Goal: Transaction & Acquisition: Purchase product/service

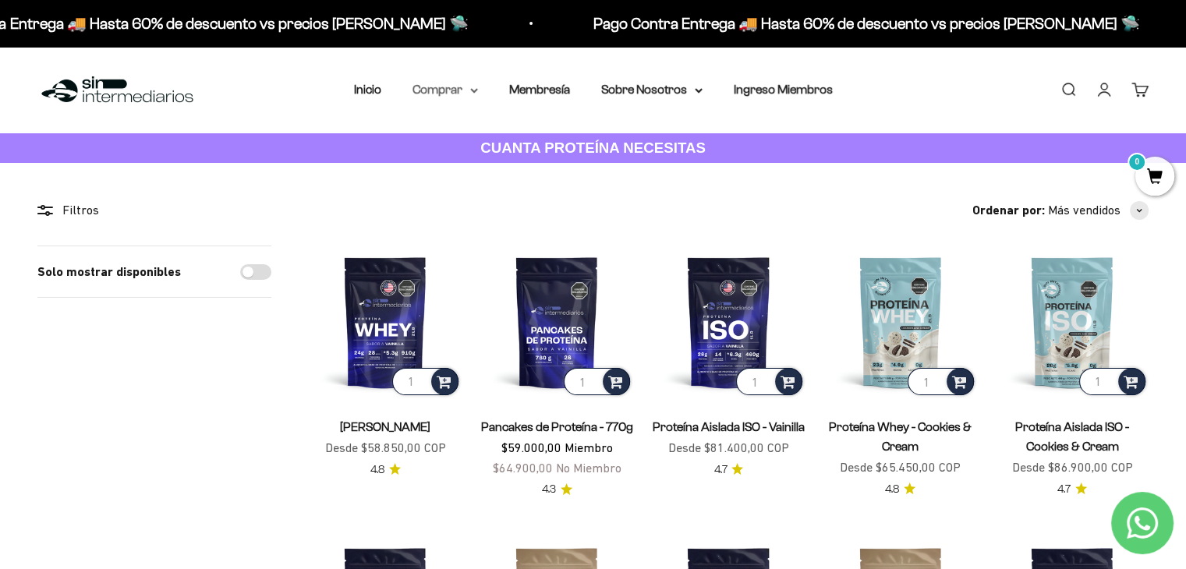
click at [470, 90] on icon at bounding box center [474, 90] width 8 height 5
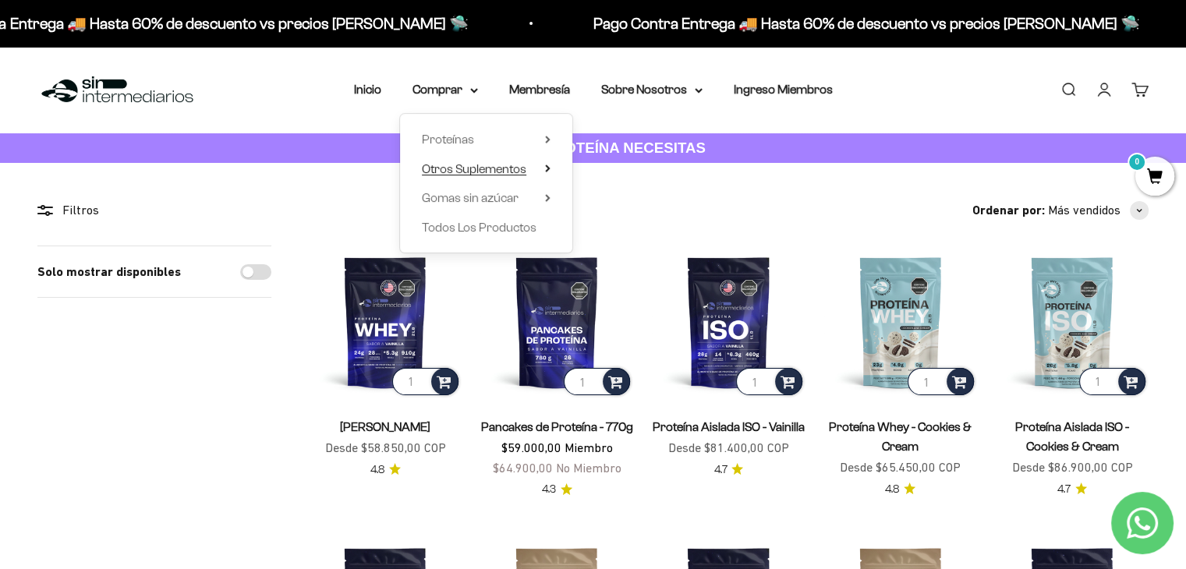
click at [546, 167] on icon at bounding box center [547, 168] width 3 height 6
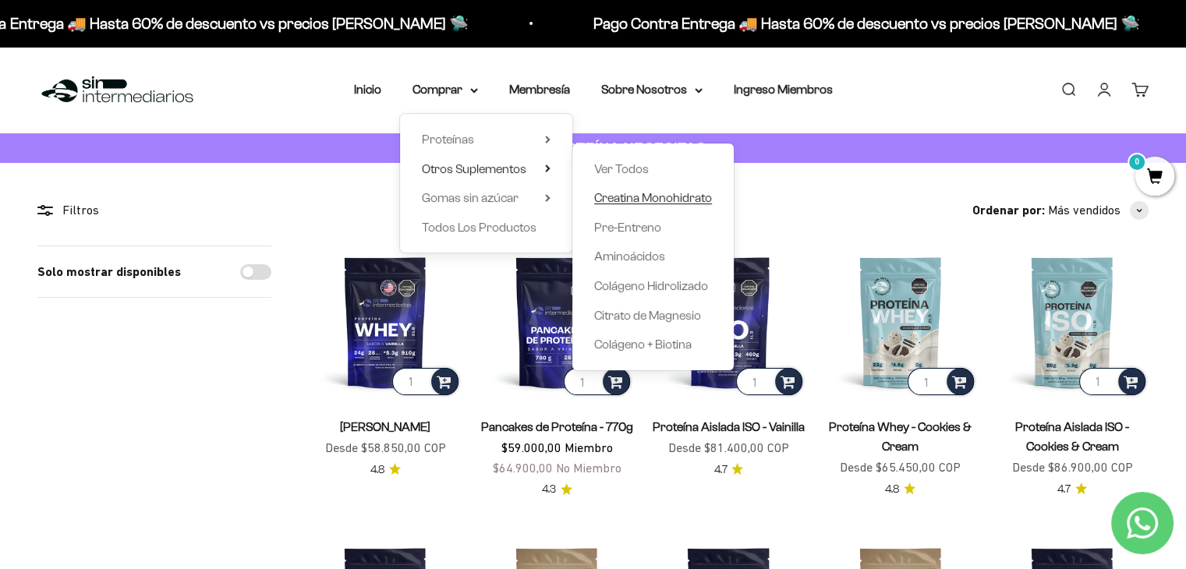
click at [627, 201] on span "Creatina Monohidrato" at bounding box center [653, 197] width 118 height 13
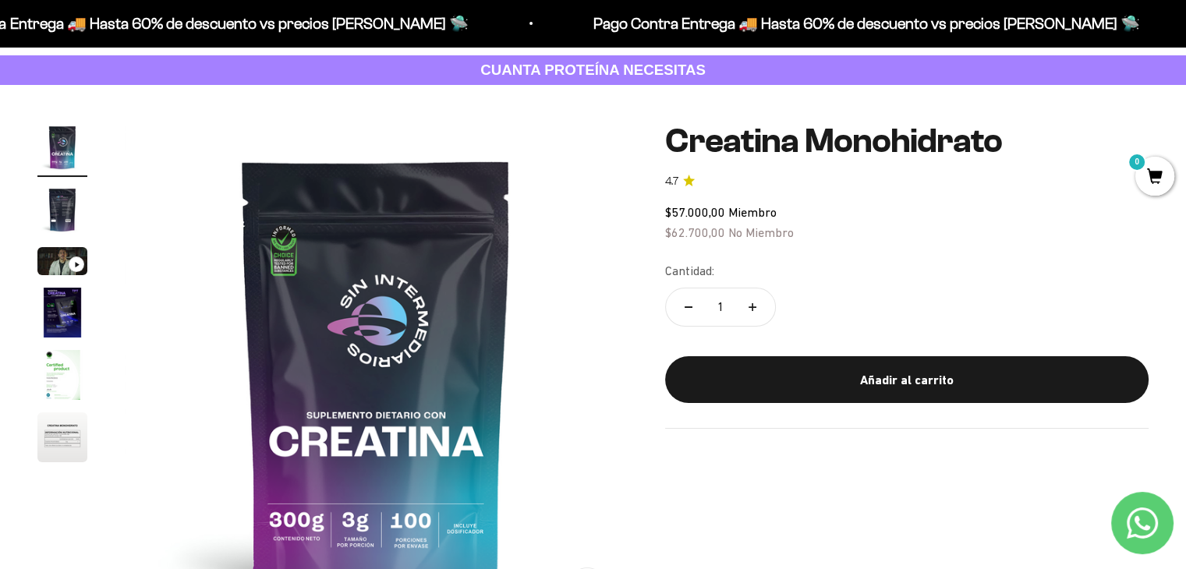
click at [56, 211] on img "Ir al artículo 2" at bounding box center [62, 210] width 50 height 50
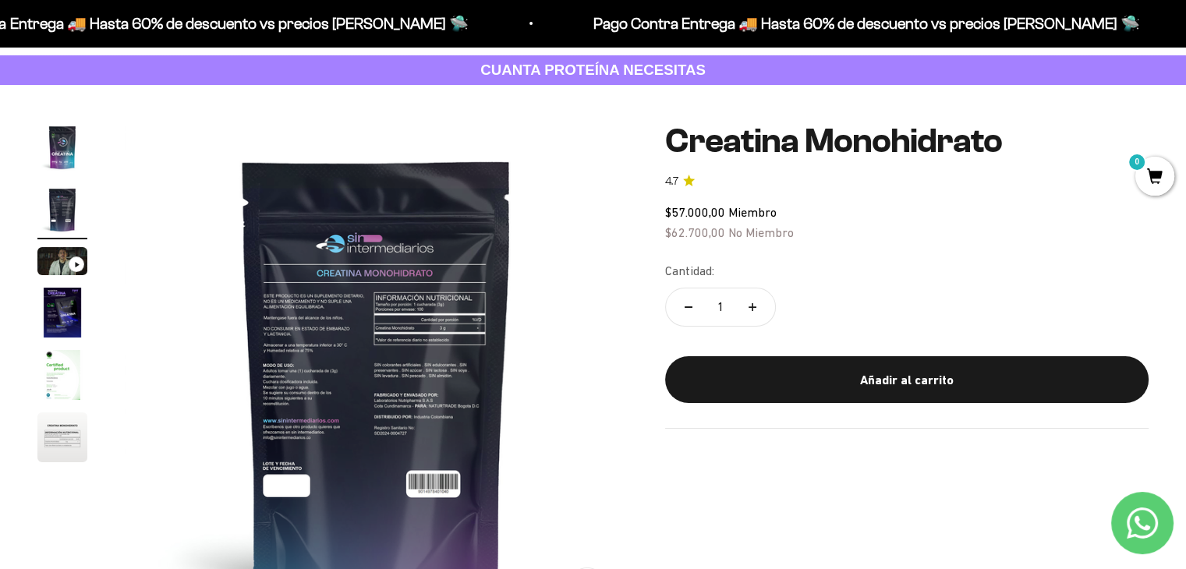
click at [59, 356] on img "Ir al artículo 5" at bounding box center [62, 375] width 50 height 50
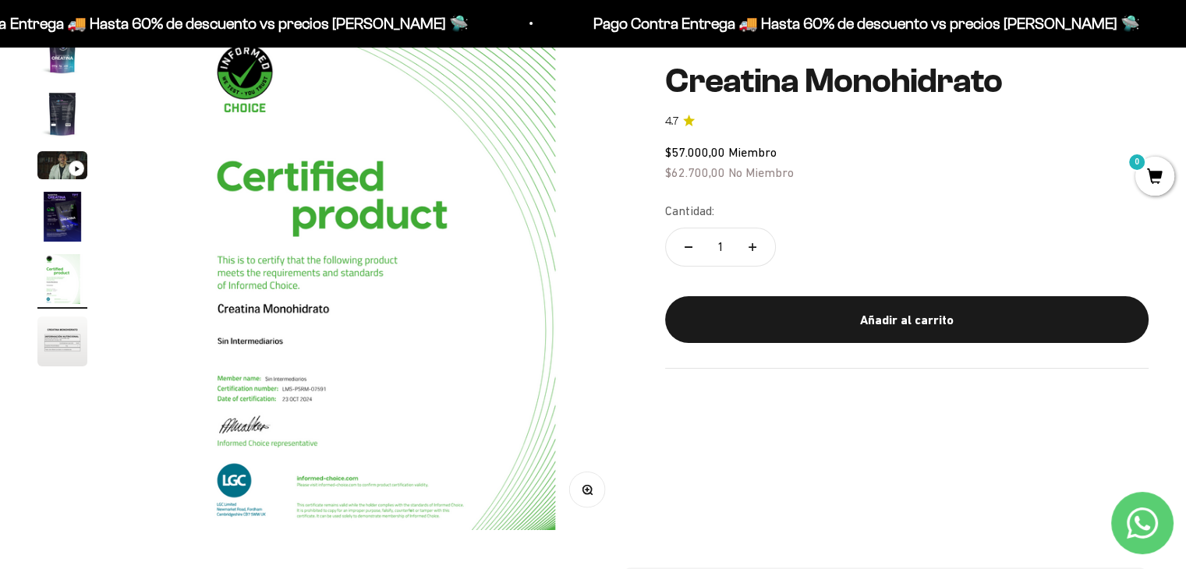
scroll to position [78, 0]
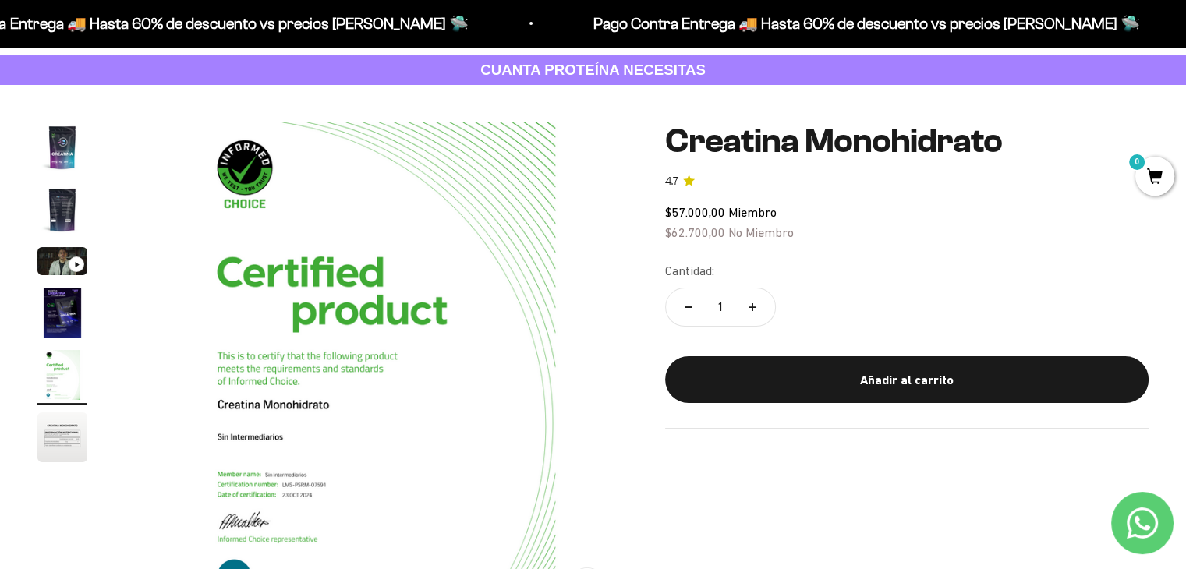
click at [63, 207] on img "Ir al artículo 2" at bounding box center [62, 210] width 50 height 50
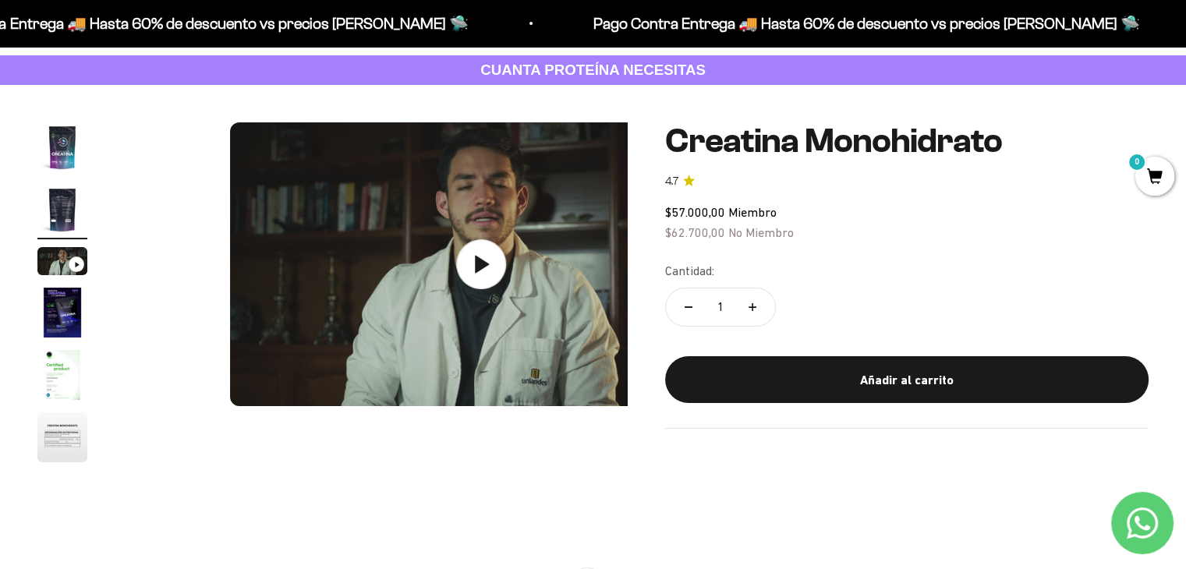
click at [63, 167] on img "Ir al artículo 1" at bounding box center [62, 147] width 50 height 50
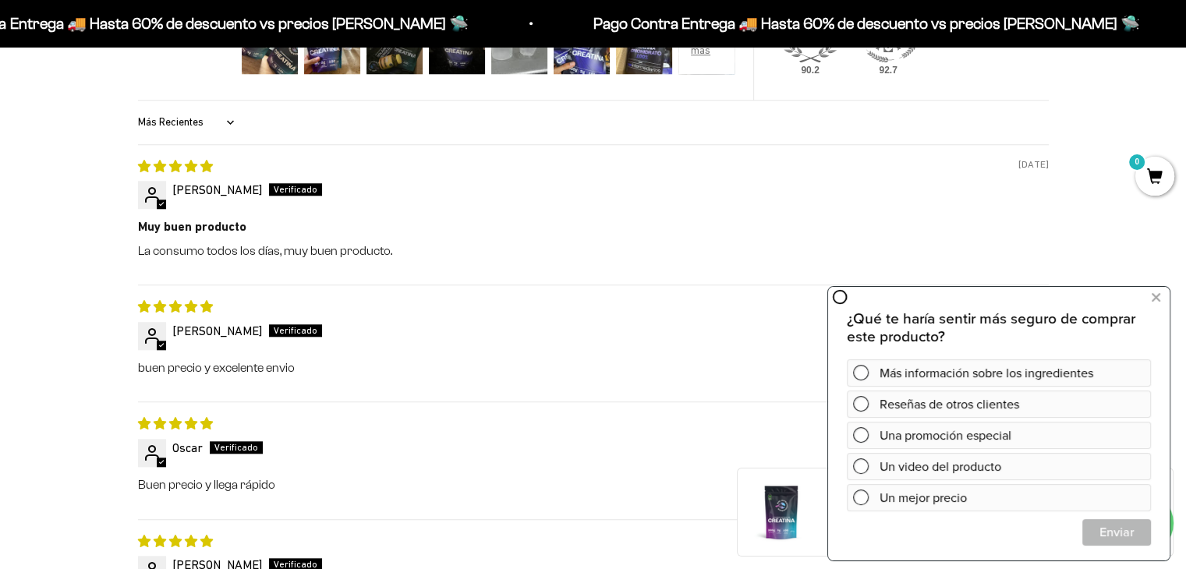
scroll to position [1092, 0]
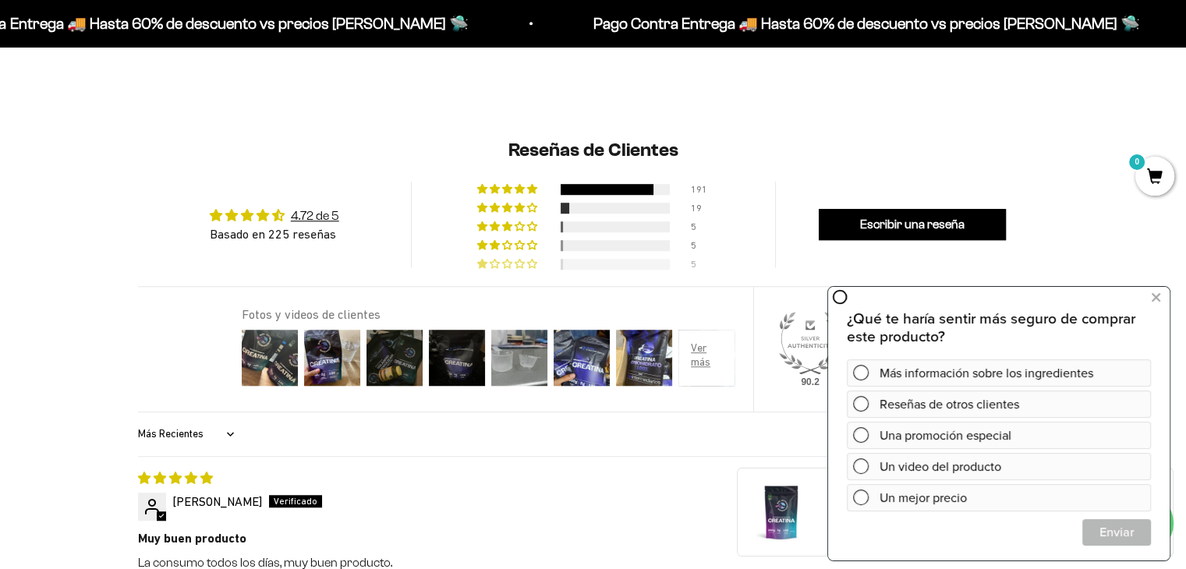
click at [607, 259] on div at bounding box center [615, 264] width 109 height 11
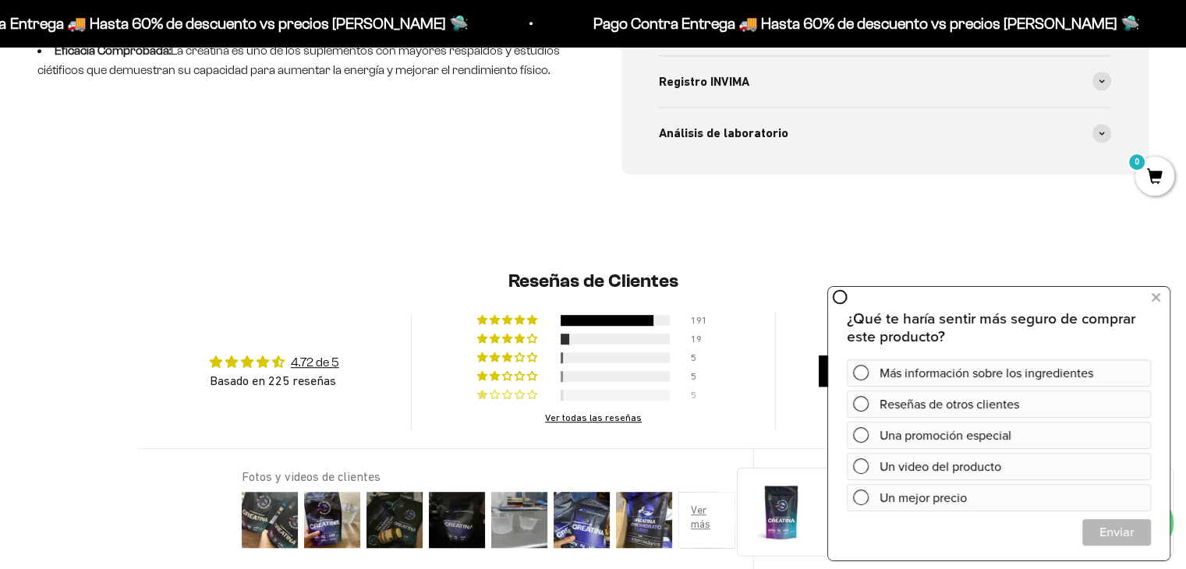
scroll to position [954, 0]
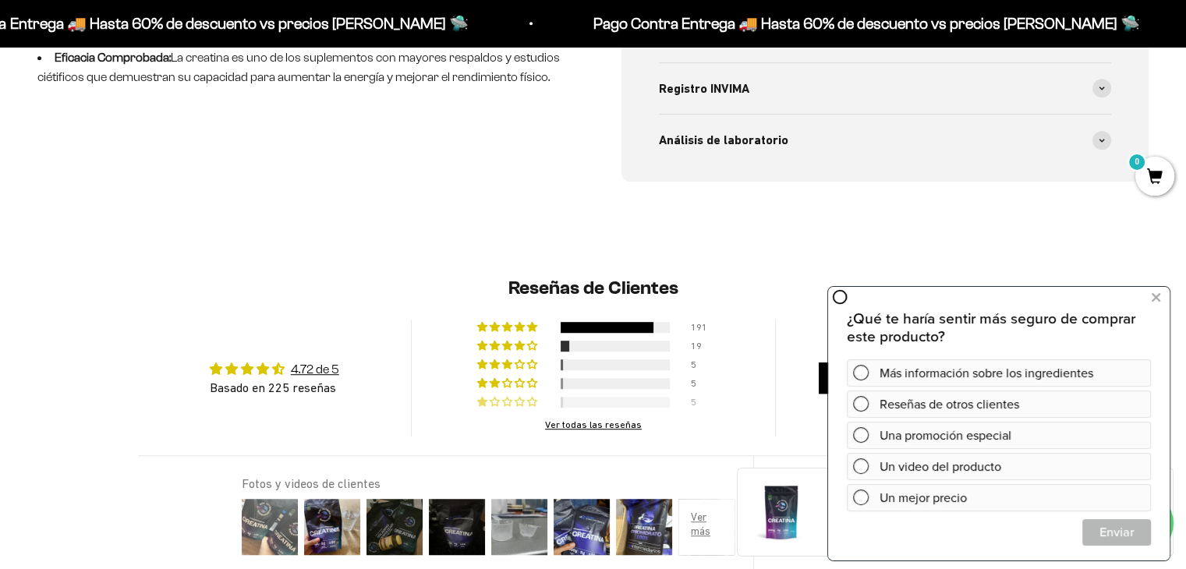
click at [273, 526] on img at bounding box center [270, 527] width 62 height 62
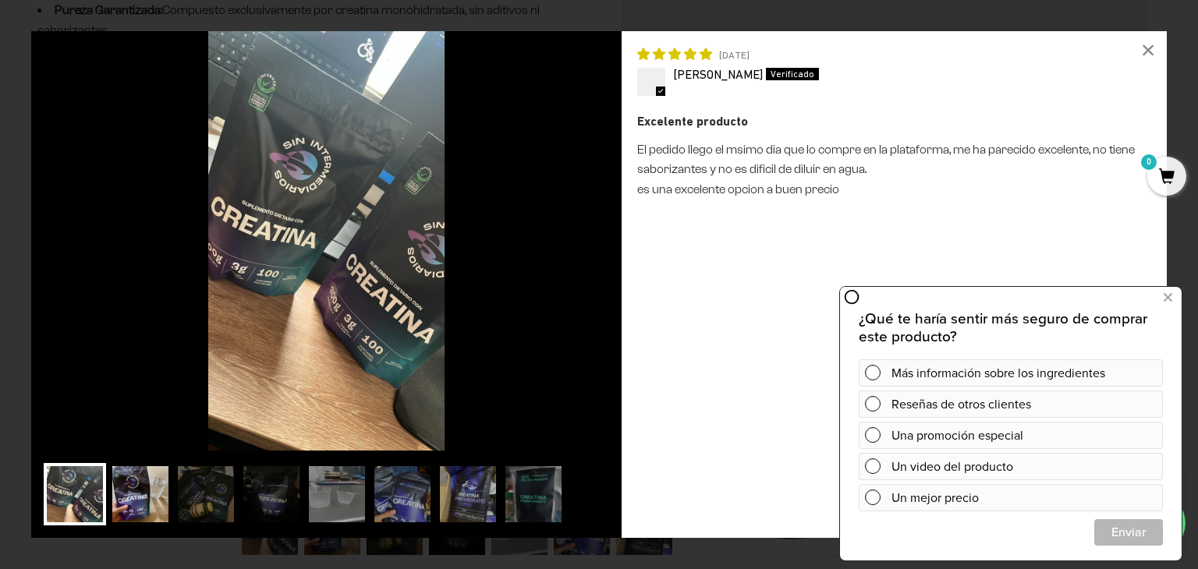
click at [137, 490] on img at bounding box center [140, 494] width 62 height 62
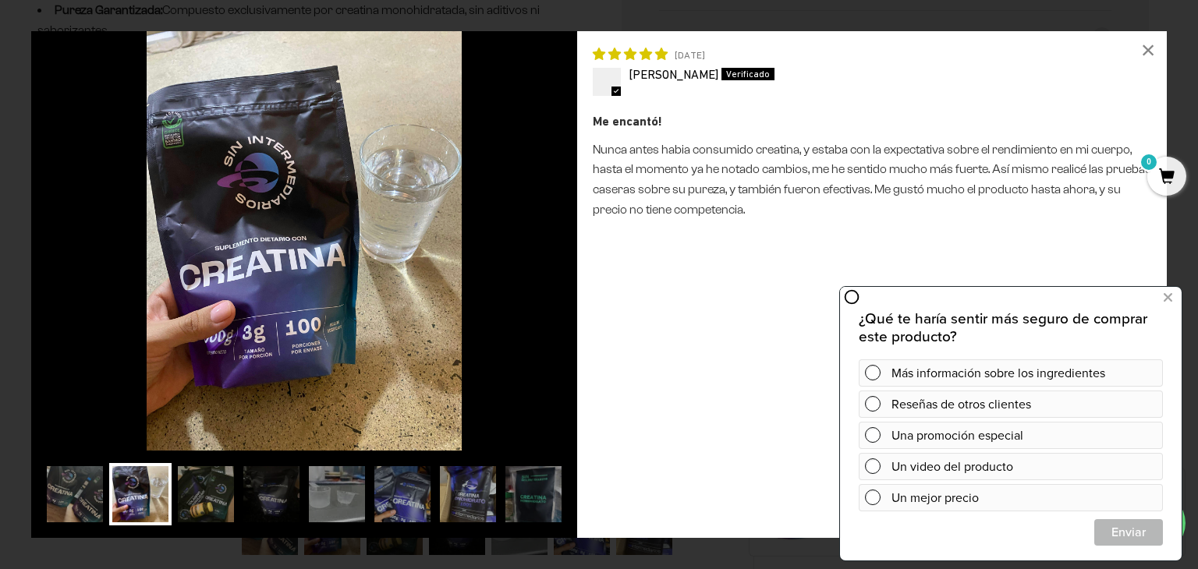
click at [218, 500] on img at bounding box center [206, 494] width 62 height 62
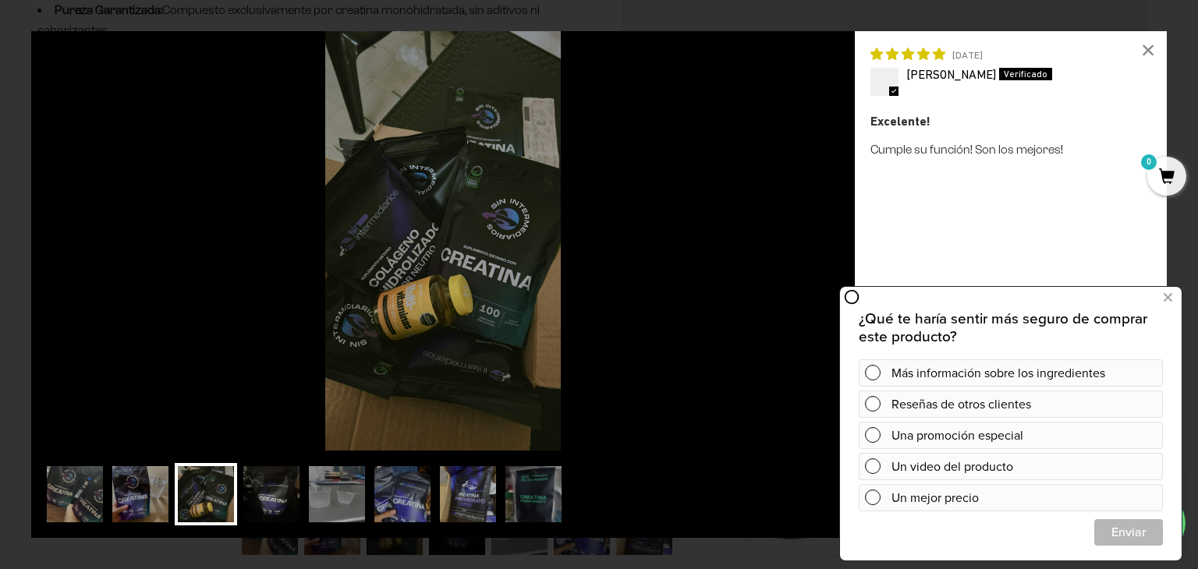
click at [267, 498] on img at bounding box center [271, 494] width 62 height 62
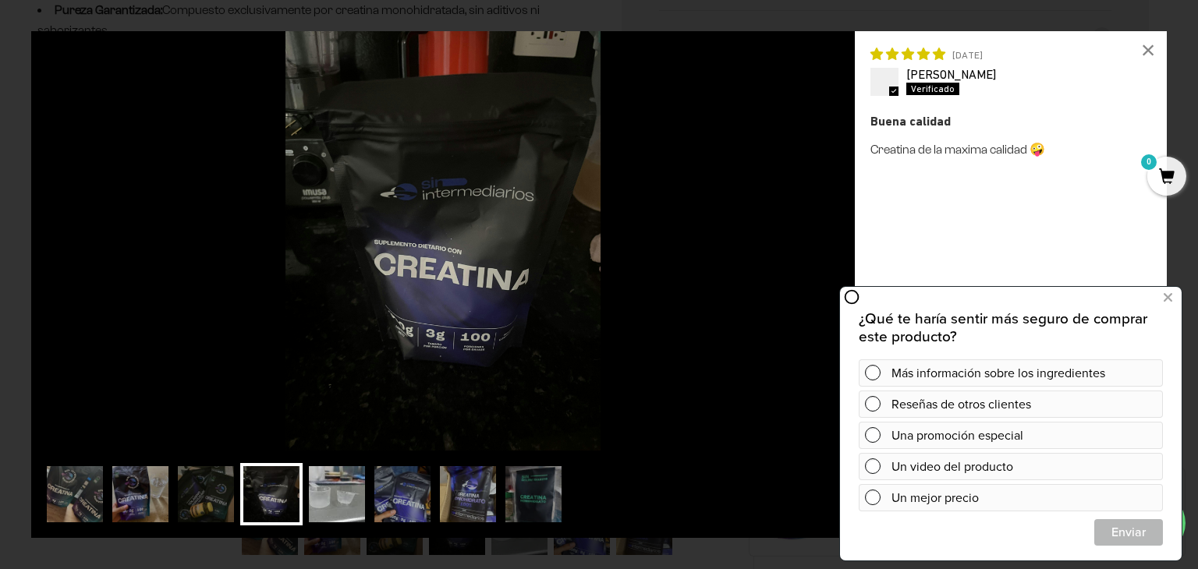
click at [318, 494] on img at bounding box center [337, 494] width 62 height 62
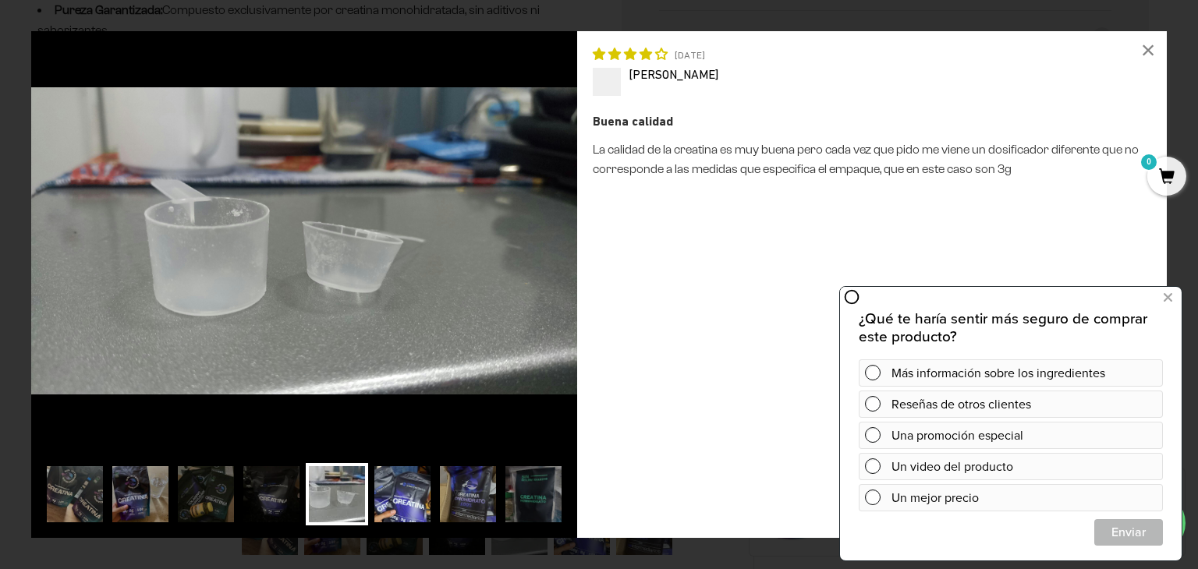
click at [392, 492] on img at bounding box center [402, 494] width 62 height 62
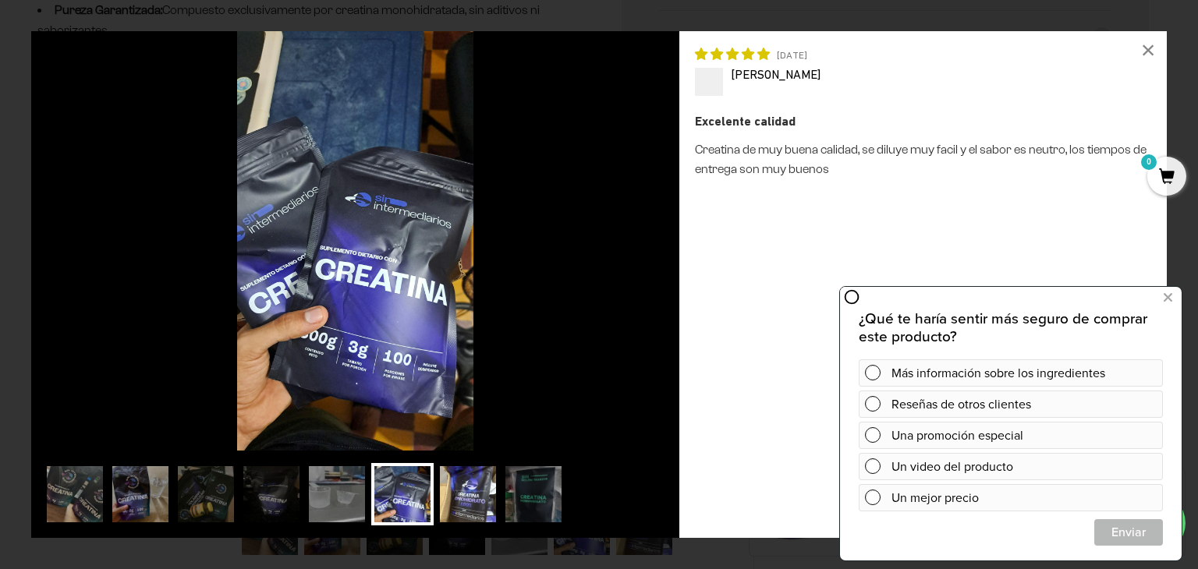
click at [463, 494] on img at bounding box center [468, 494] width 62 height 62
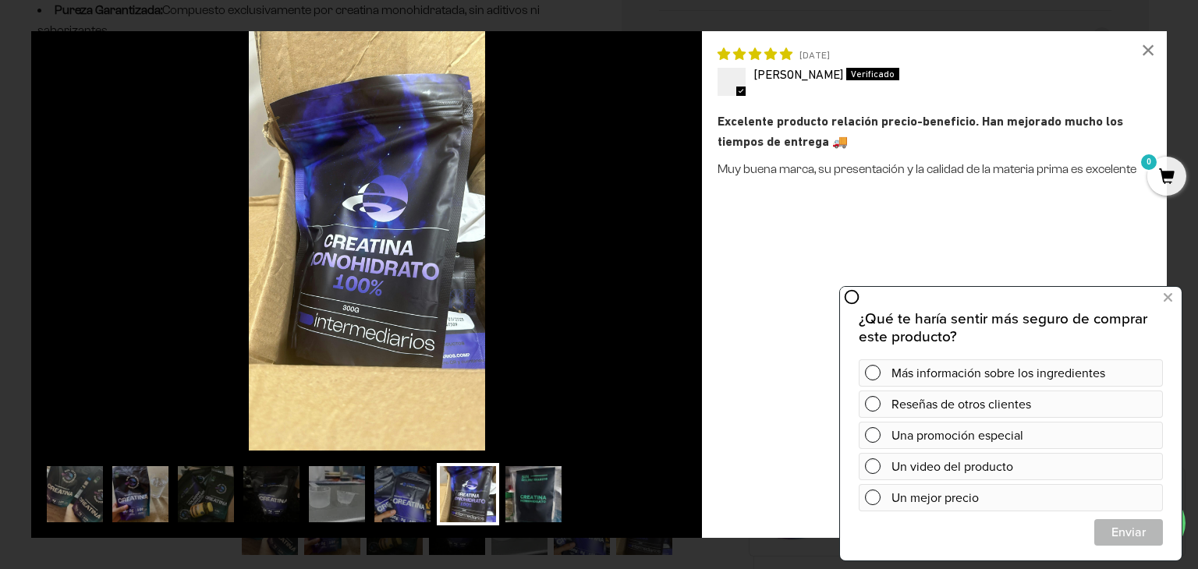
click at [520, 493] on img at bounding box center [533, 494] width 62 height 62
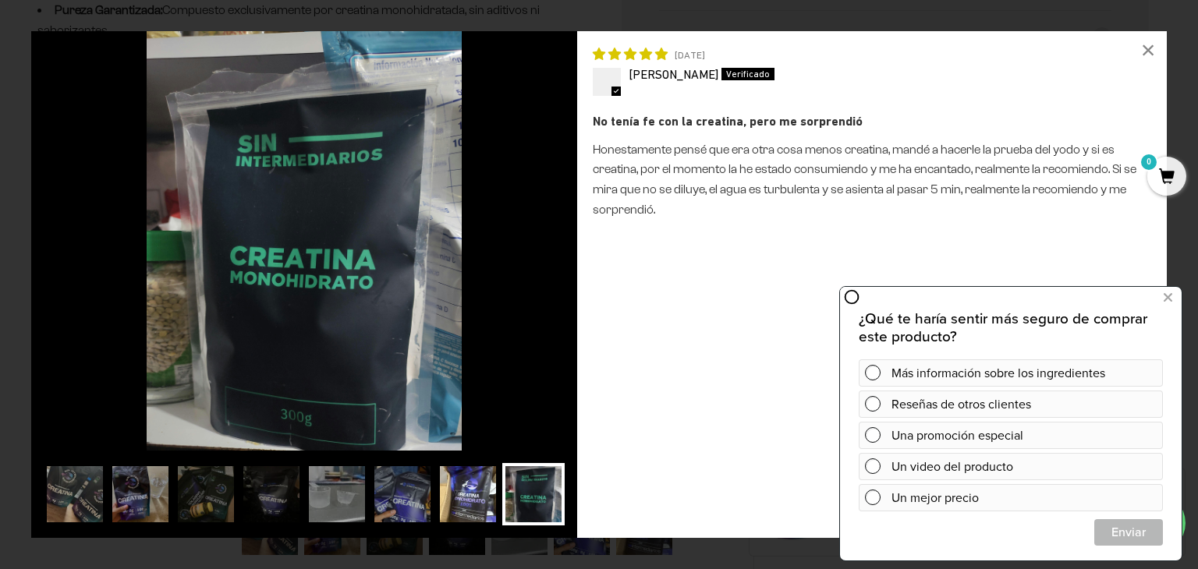
click at [445, 503] on img at bounding box center [468, 494] width 62 height 62
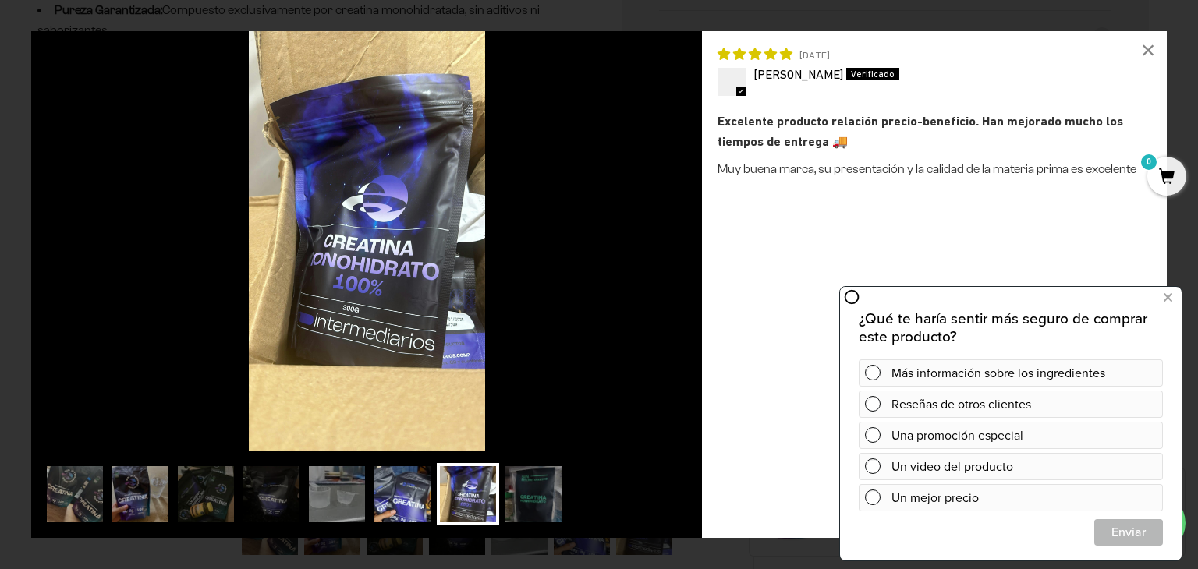
click at [424, 503] on img at bounding box center [402, 494] width 62 height 62
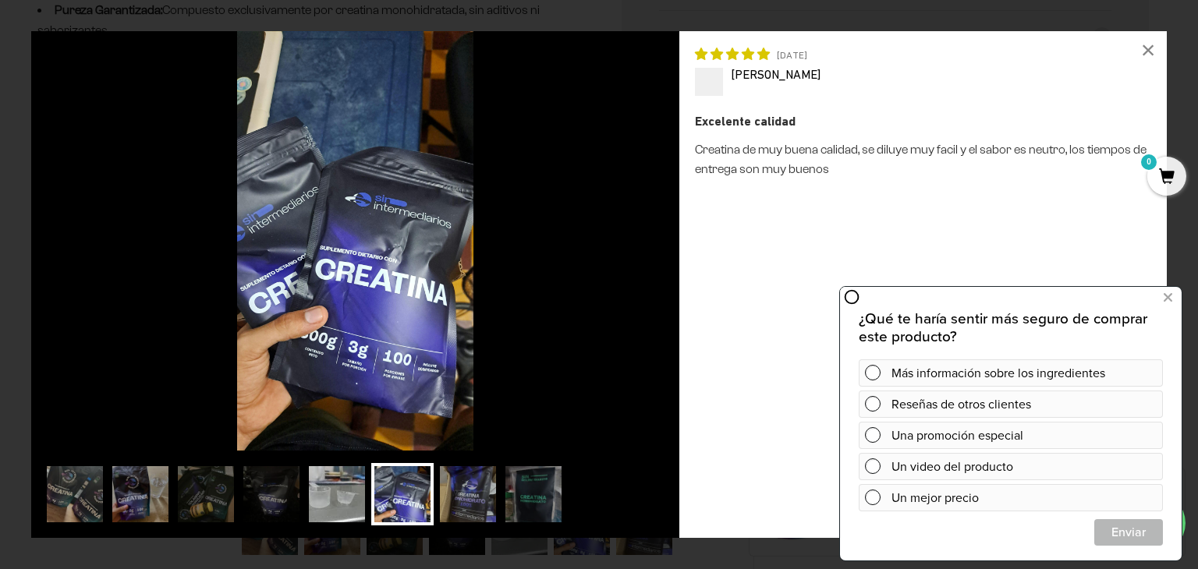
click at [363, 506] on img at bounding box center [337, 494] width 62 height 62
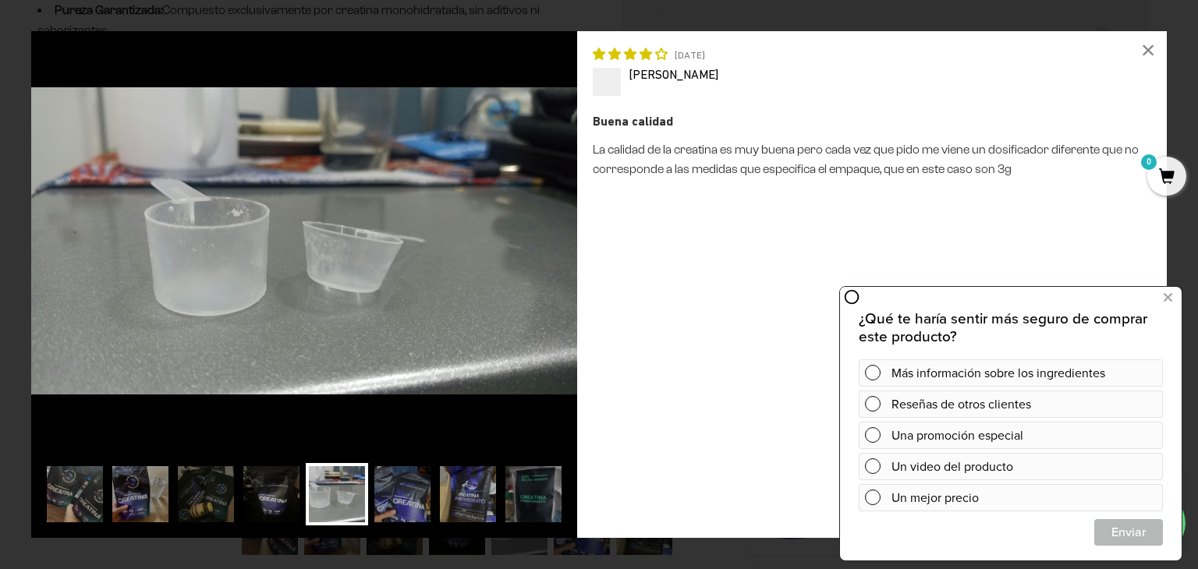
click at [293, 504] on img at bounding box center [271, 494] width 62 height 62
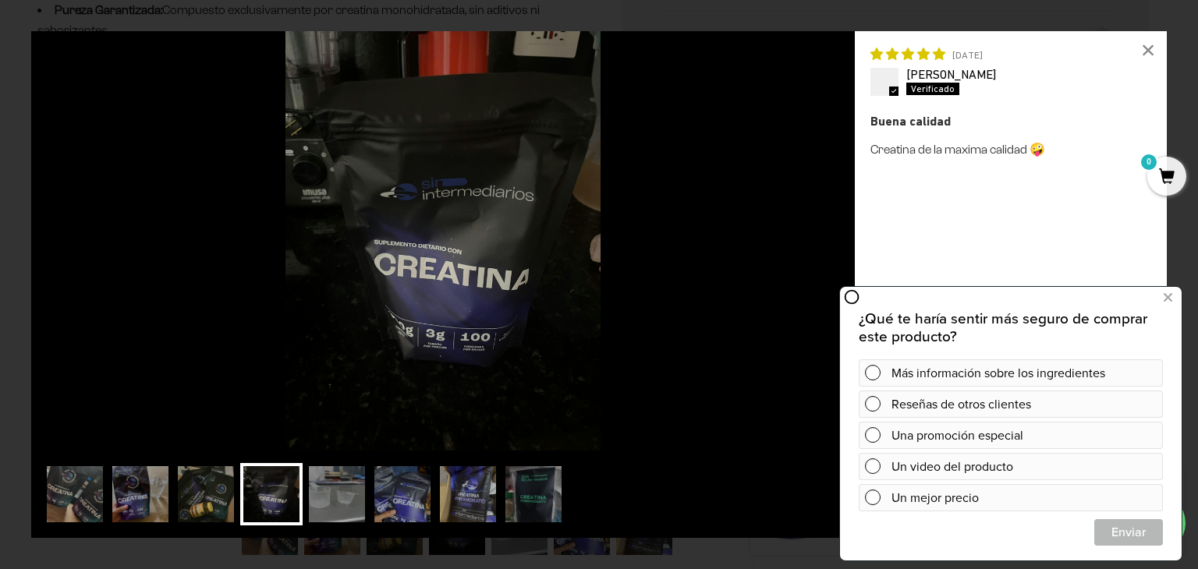
click at [211, 509] on img at bounding box center [206, 494] width 62 height 62
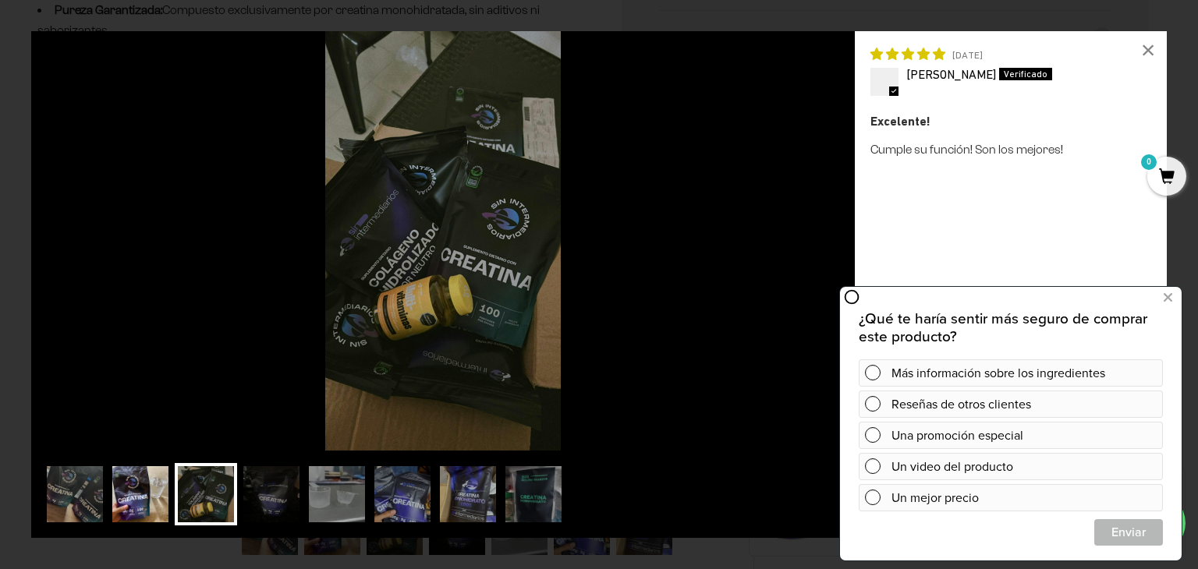
click at [147, 513] on img at bounding box center [140, 494] width 62 height 62
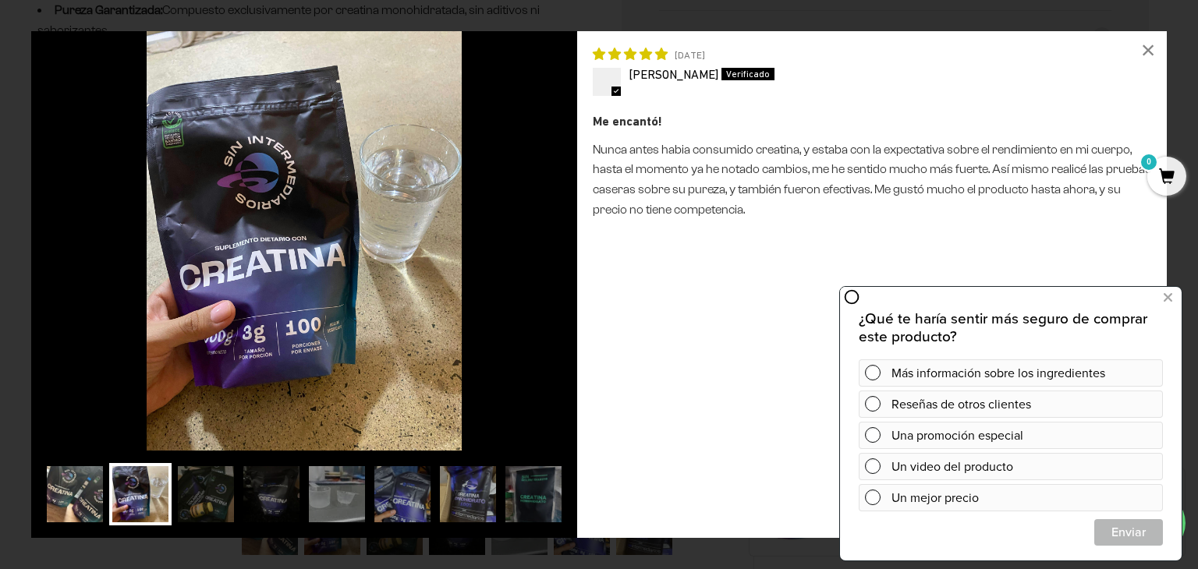
click at [92, 505] on img at bounding box center [75, 494] width 62 height 62
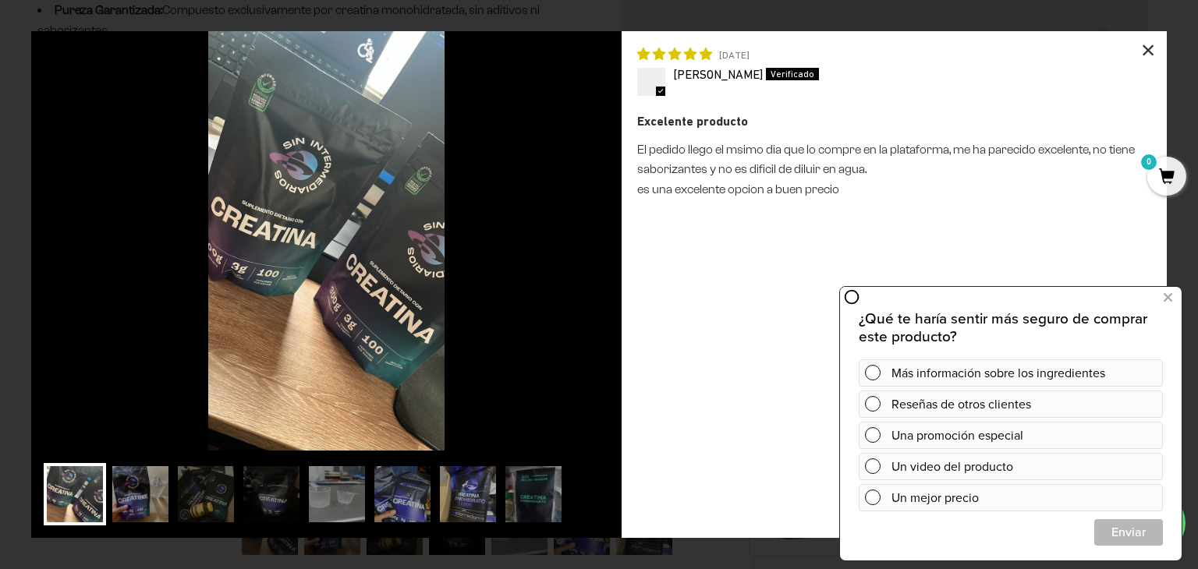
click at [1154, 48] on div "×" at bounding box center [1148, 49] width 37 height 37
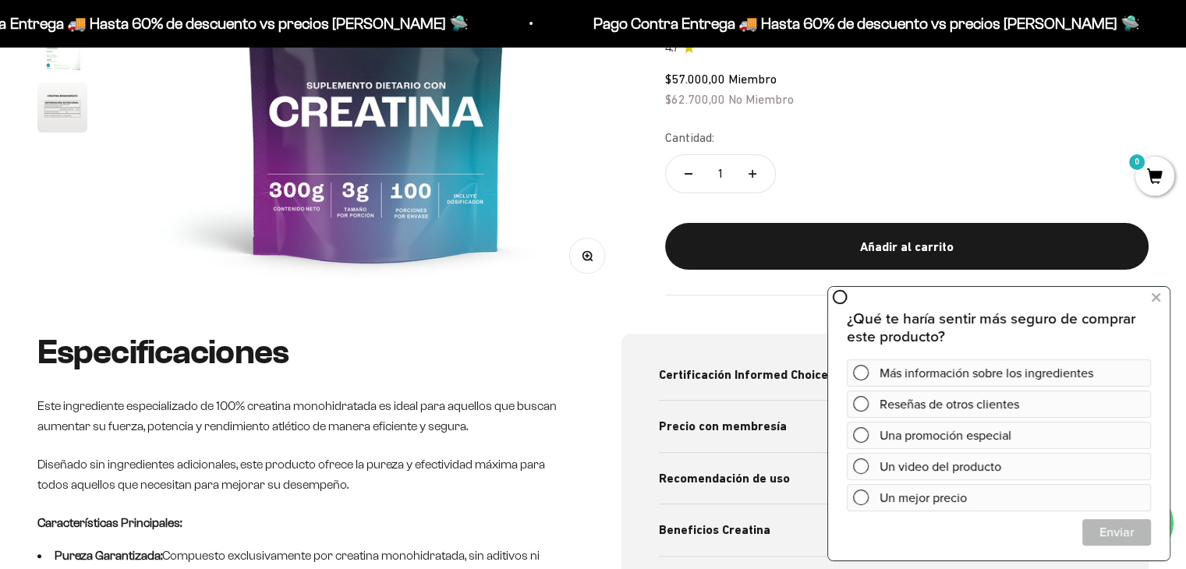
scroll to position [0, 0]
